Goal: Information Seeking & Learning: Check status

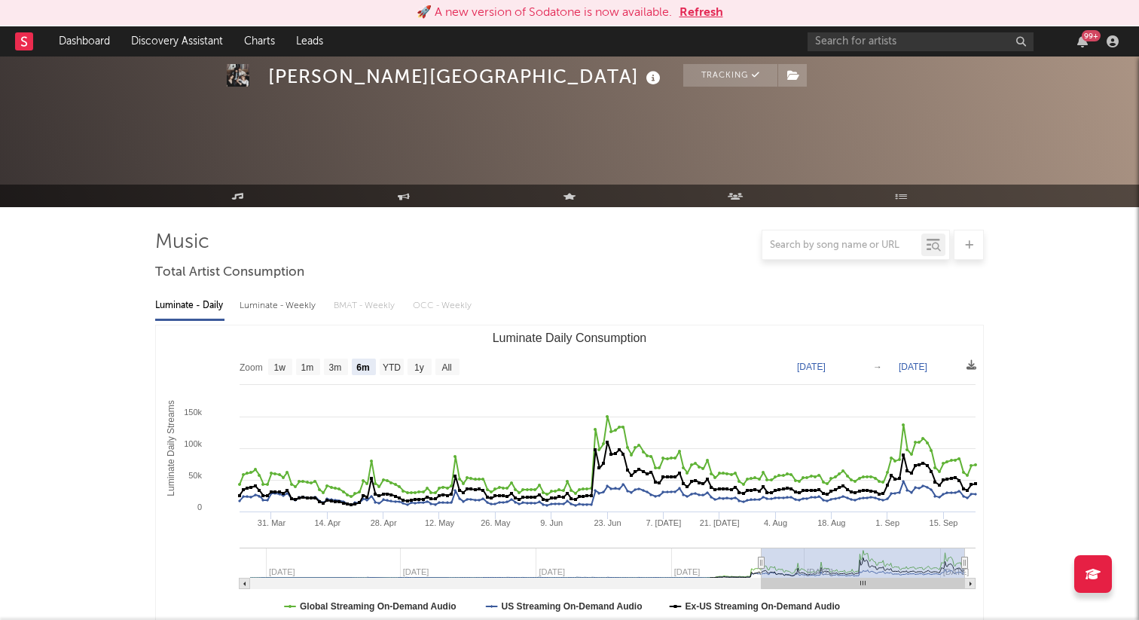
select select "6m"
select select "1w"
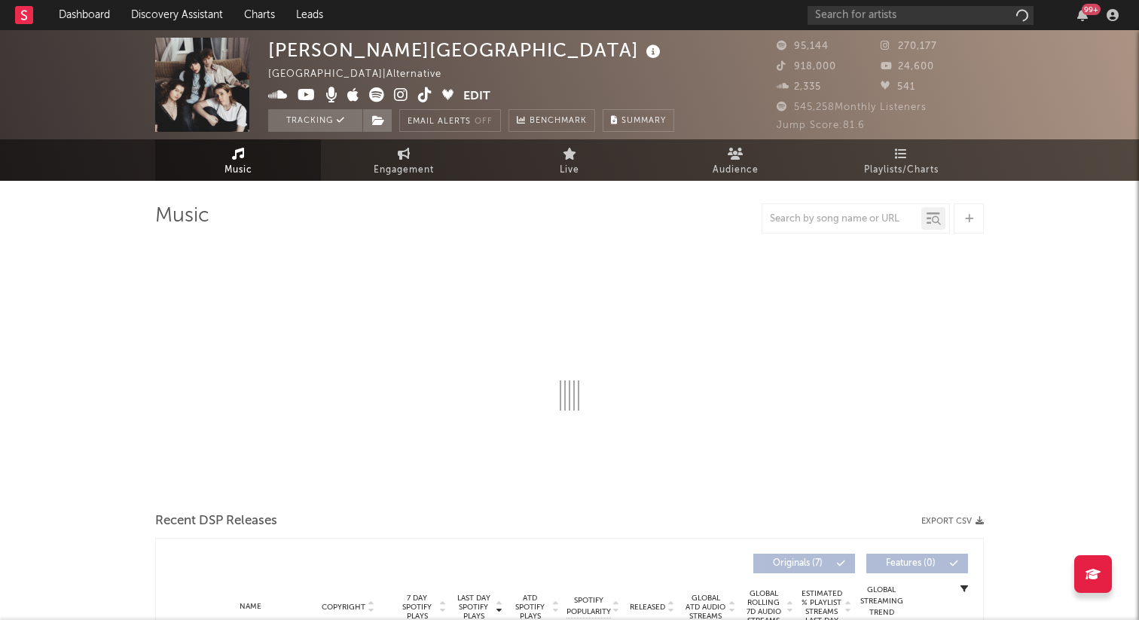
select select "6m"
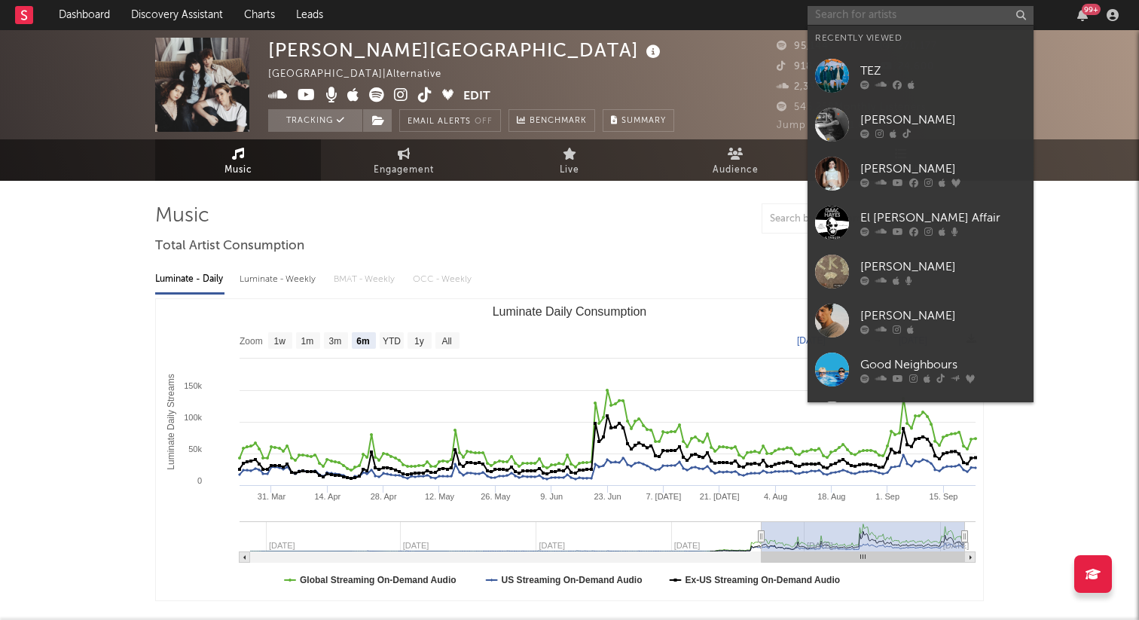
click at [867, 17] on input "text" at bounding box center [920, 15] width 226 height 19
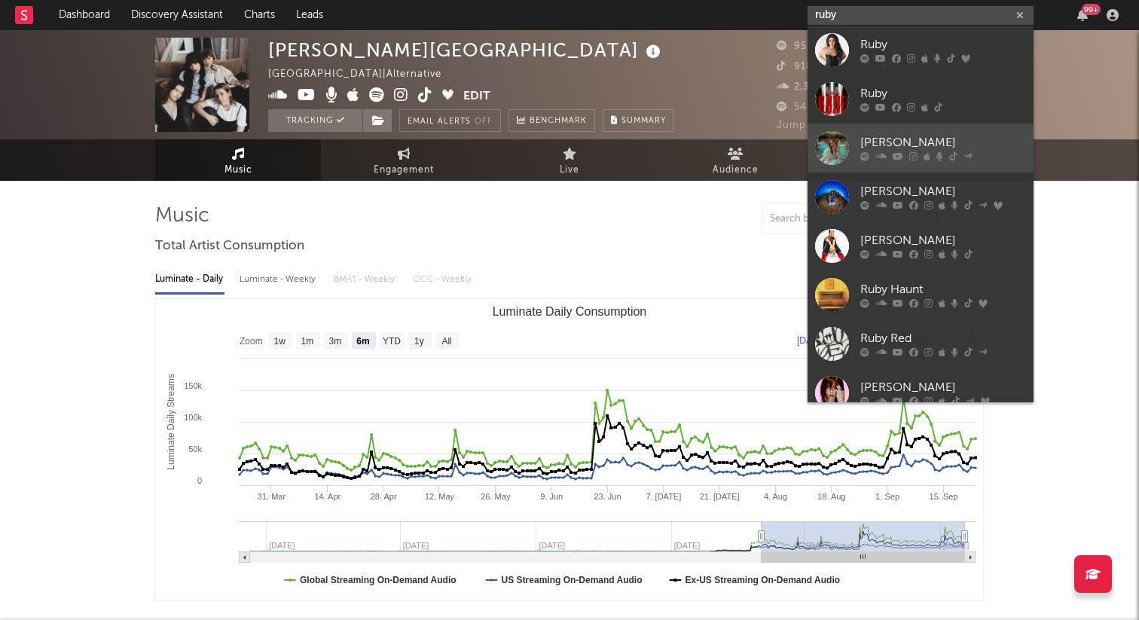
type input "ruby"
click at [865, 142] on div "[PERSON_NAME]" at bounding box center [943, 143] width 166 height 18
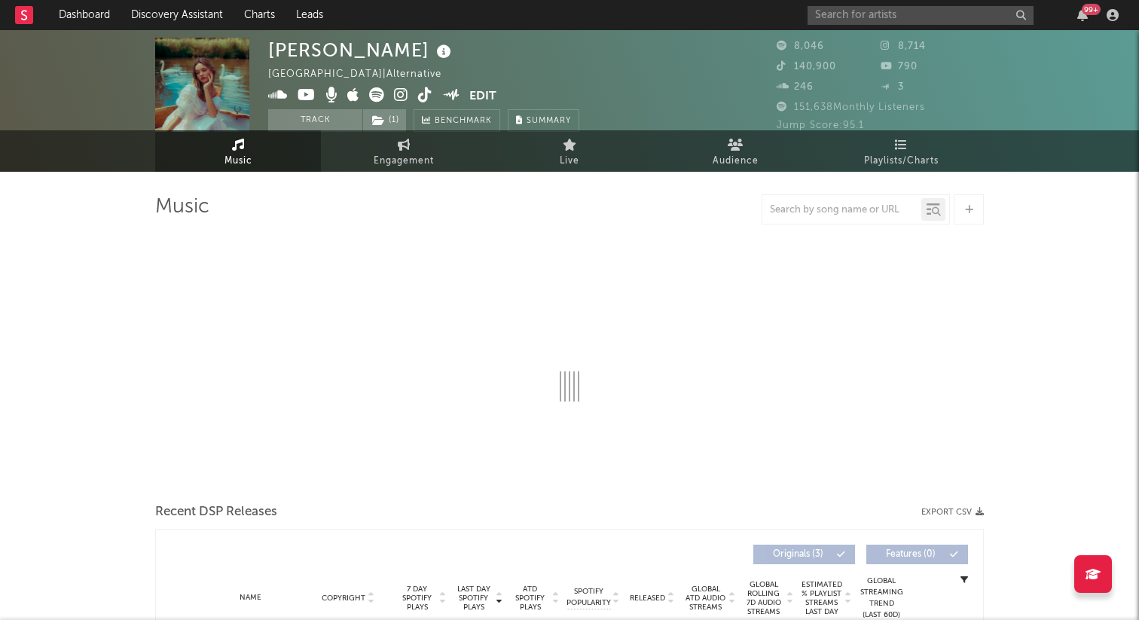
select select "1w"
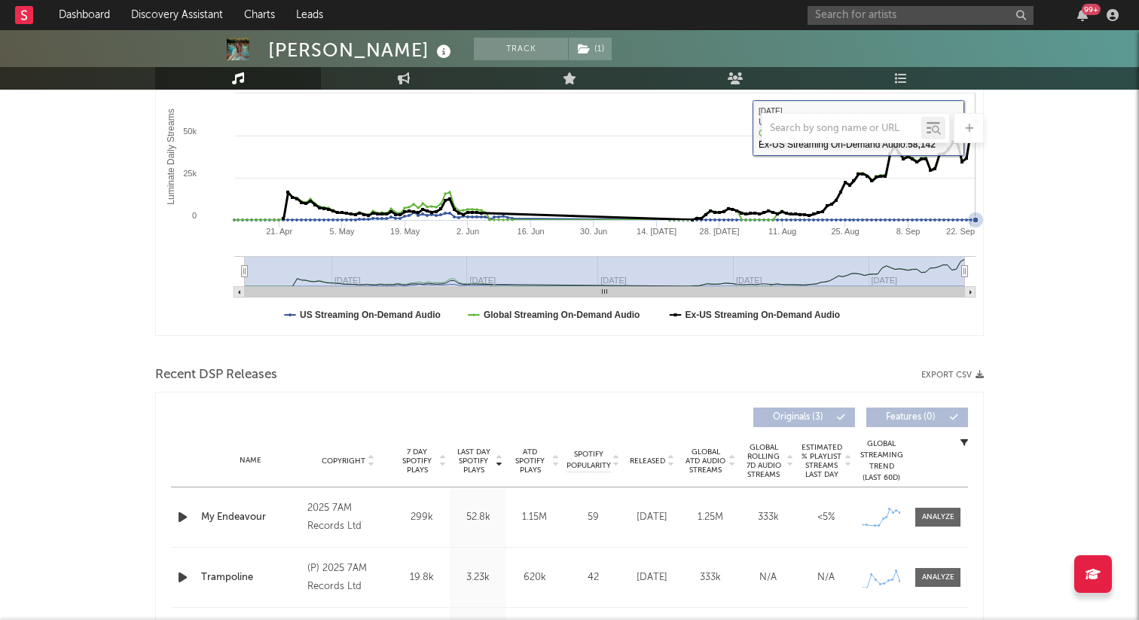
scroll to position [405, 0]
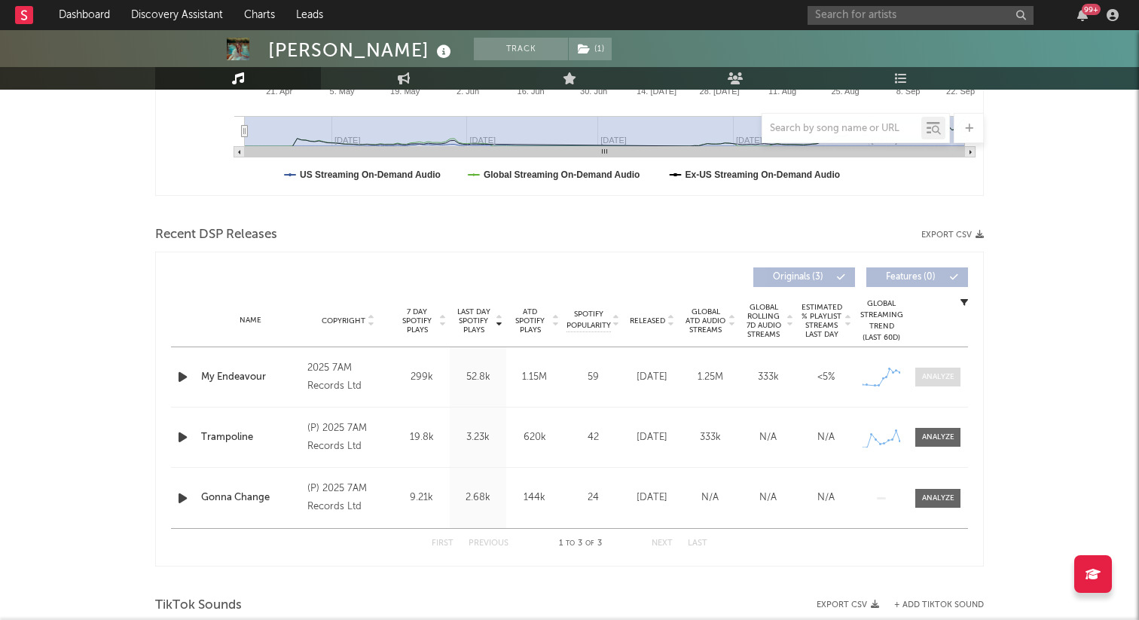
click at [951, 374] on div at bounding box center [938, 376] width 32 height 11
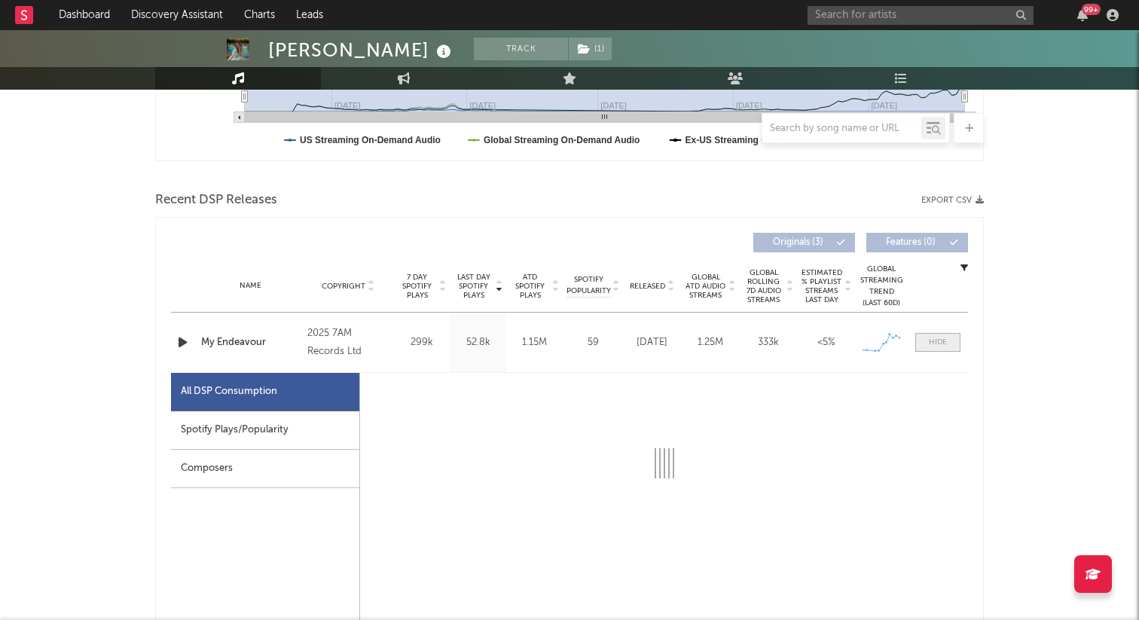
select select "1w"
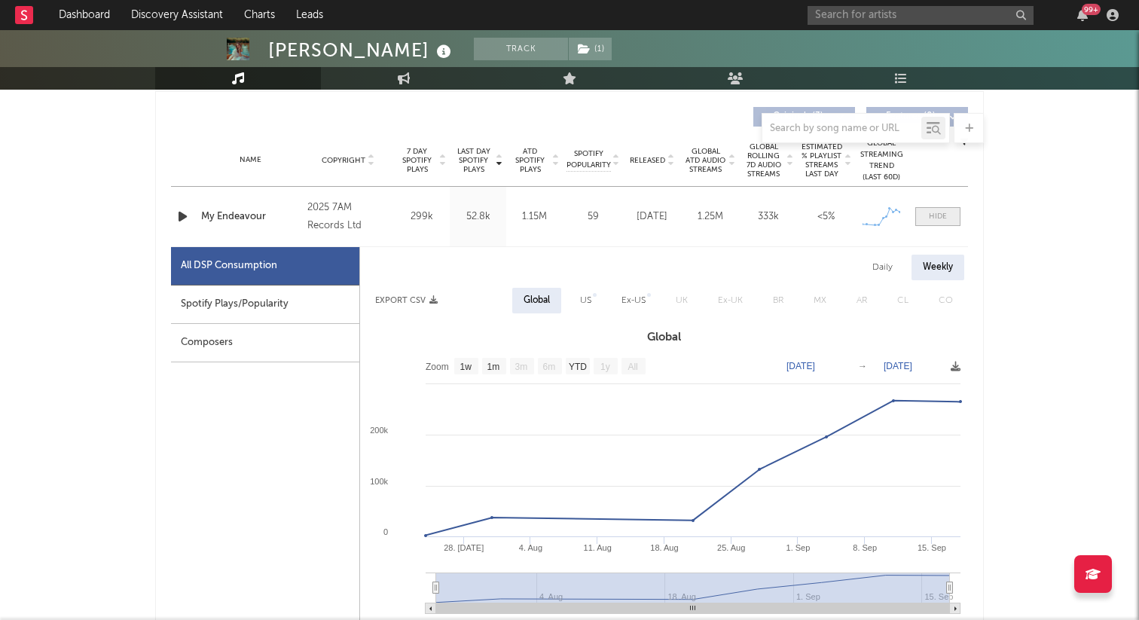
scroll to position [593, 0]
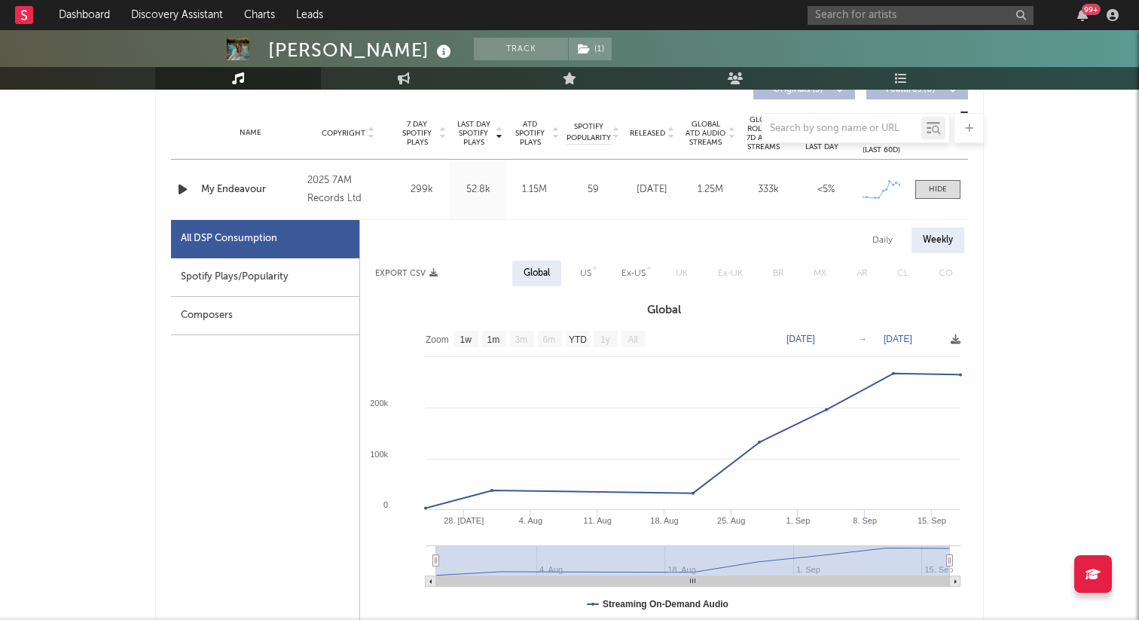
click at [202, 279] on div "Spotify Plays/Popularity" at bounding box center [265, 277] width 188 height 38
select select "1w"
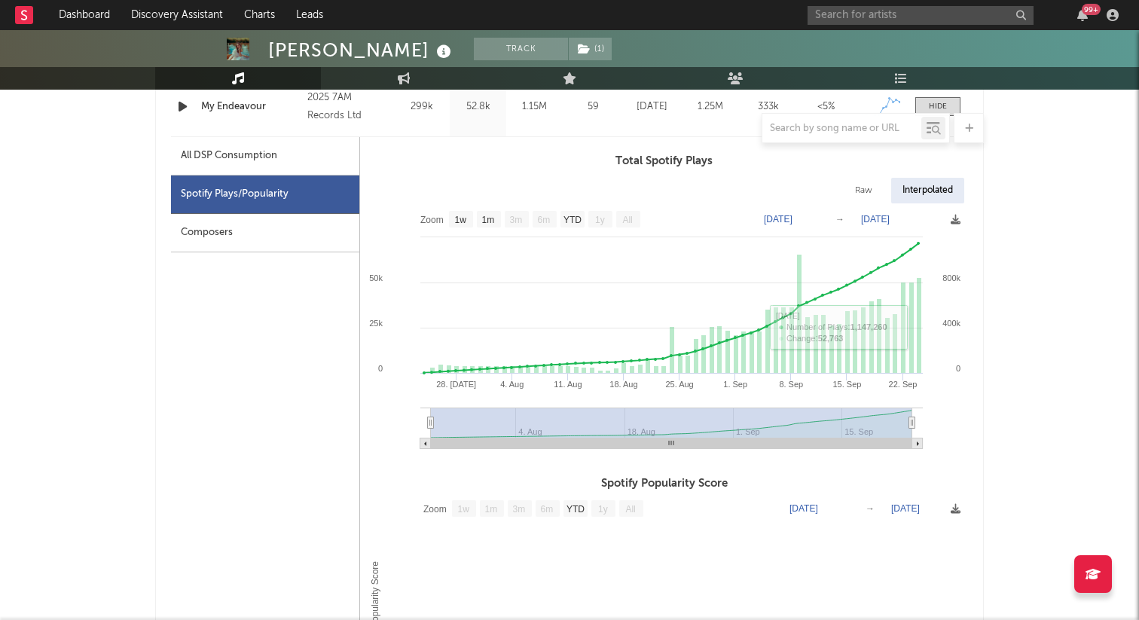
scroll to position [682, 0]
